Goal: Task Accomplishment & Management: Complete application form

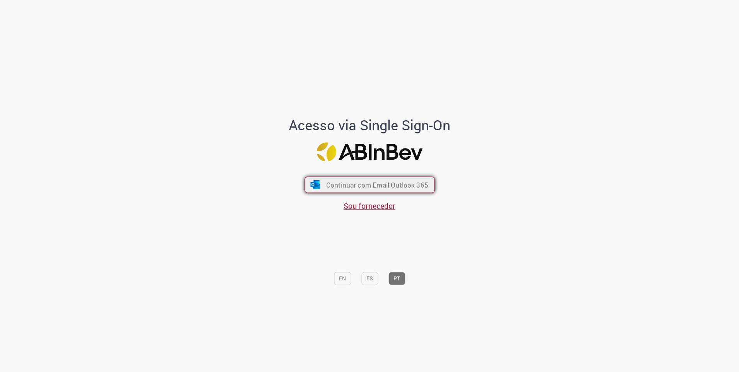
click at [326, 181] on span "Continuar com Email Outlook 365" at bounding box center [377, 184] width 102 height 9
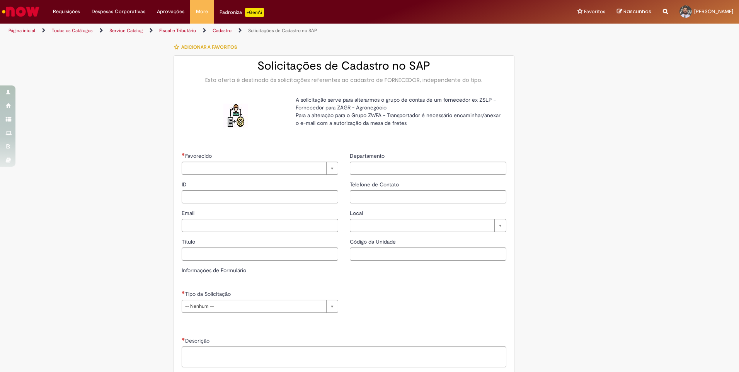
type input "**********"
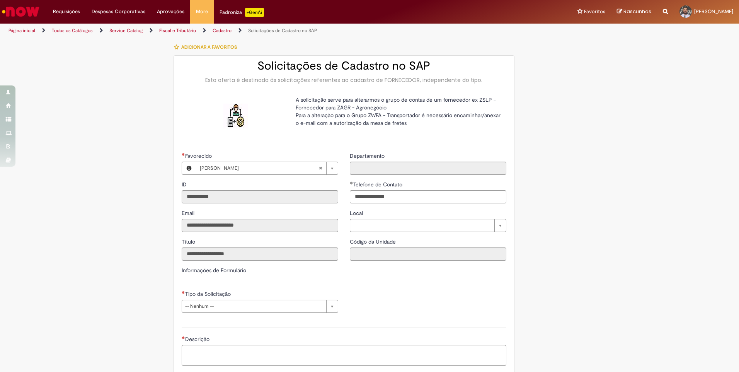
type input "**********"
